Goal: Task Accomplishment & Management: Use online tool/utility

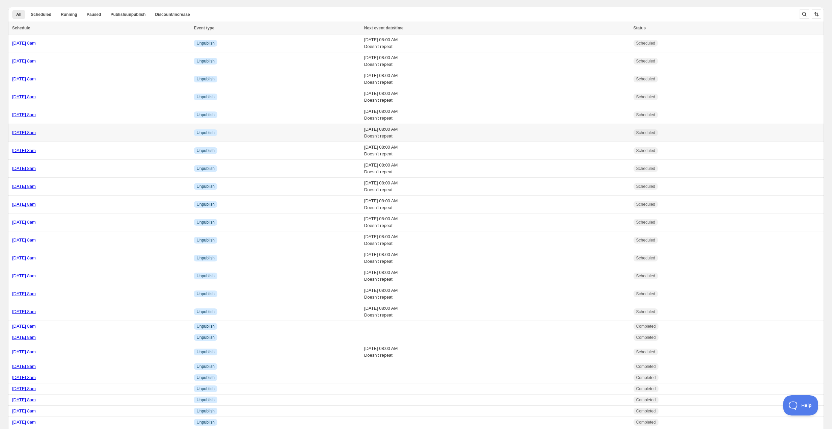
scroll to position [3, 0]
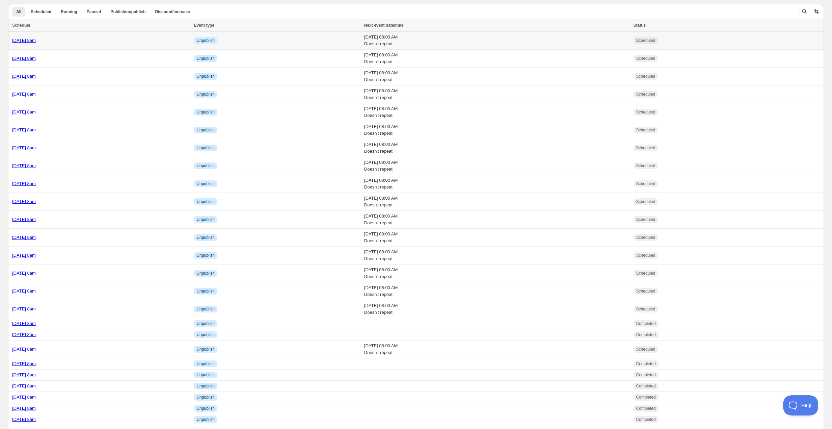
click at [125, 42] on div "Tuesday 30th September @ 8am" at bounding box center [101, 40] width 178 height 7
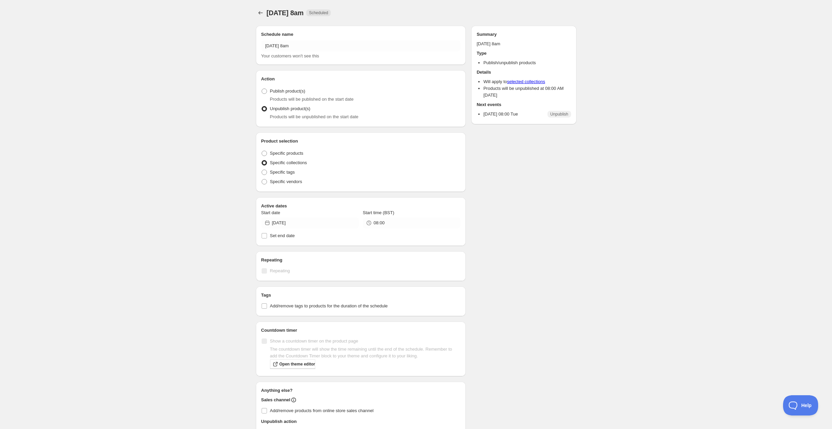
radio input "true"
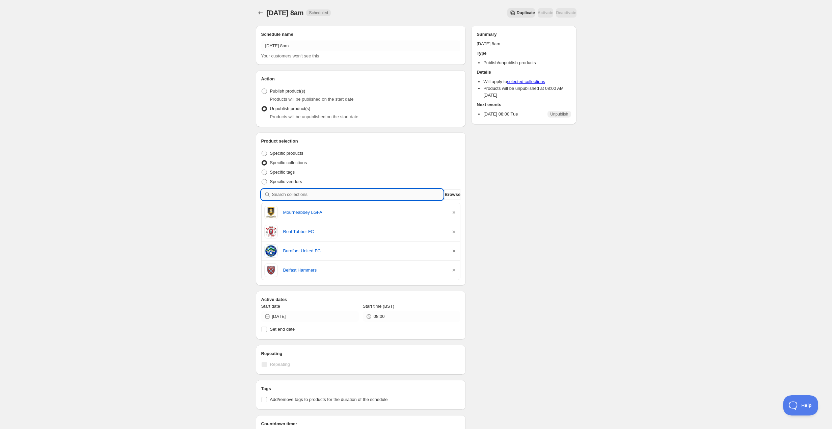
click at [322, 193] on input "search" at bounding box center [358, 194] width 172 height 11
type input "d"
